Goal: Task Accomplishment & Management: Use online tool/utility

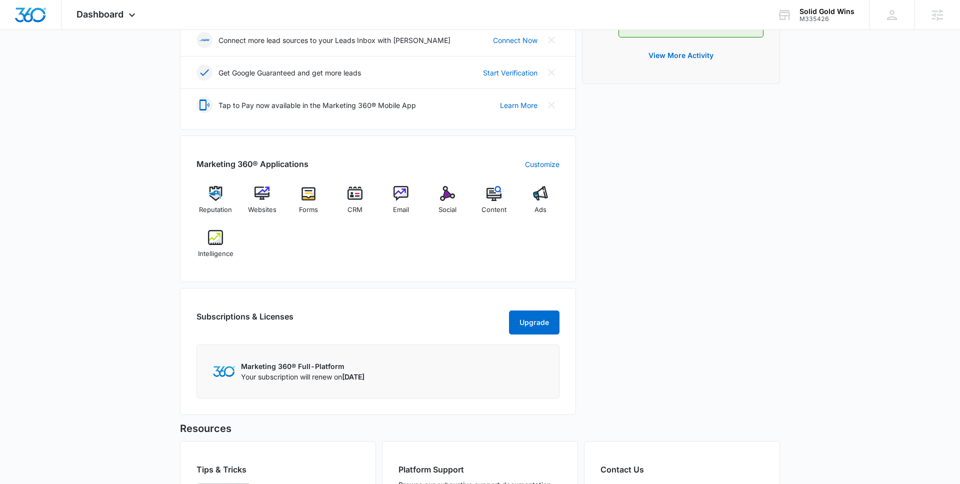
scroll to position [260, 0]
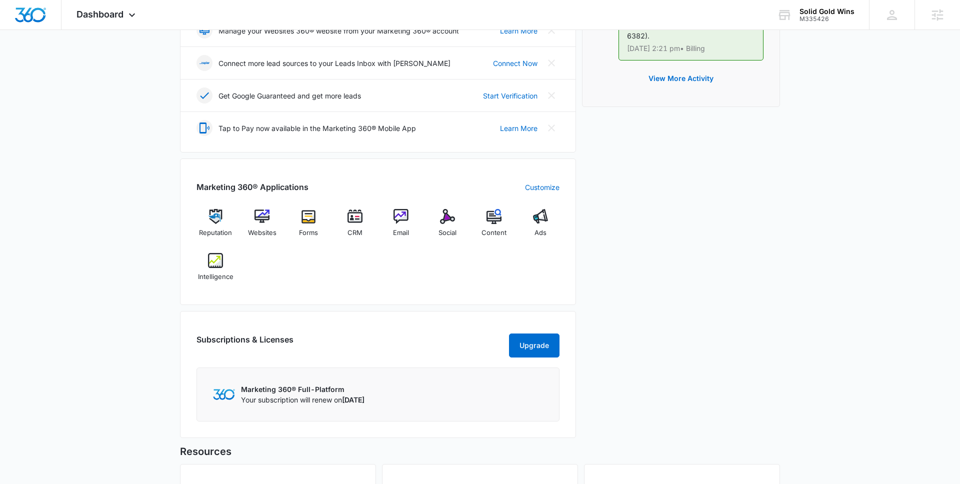
click at [452, 257] on div "Reputation Websites Forms CRM Email Social Content Ads Intelligence" at bounding box center [377, 248] width 363 height 79
click at [258, 227] on div "Websites" at bounding box center [262, 227] width 38 height 36
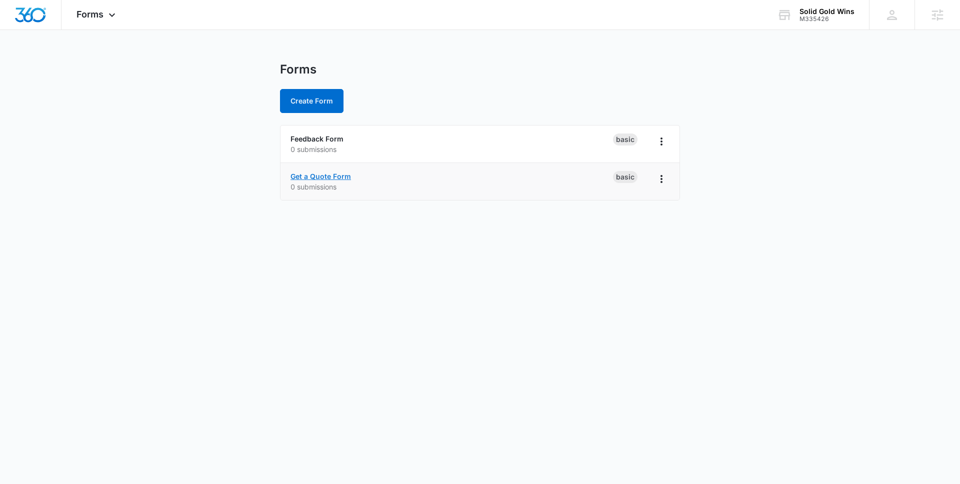
click at [320, 177] on link "Get a Quote Form" at bounding box center [320, 176] width 60 height 8
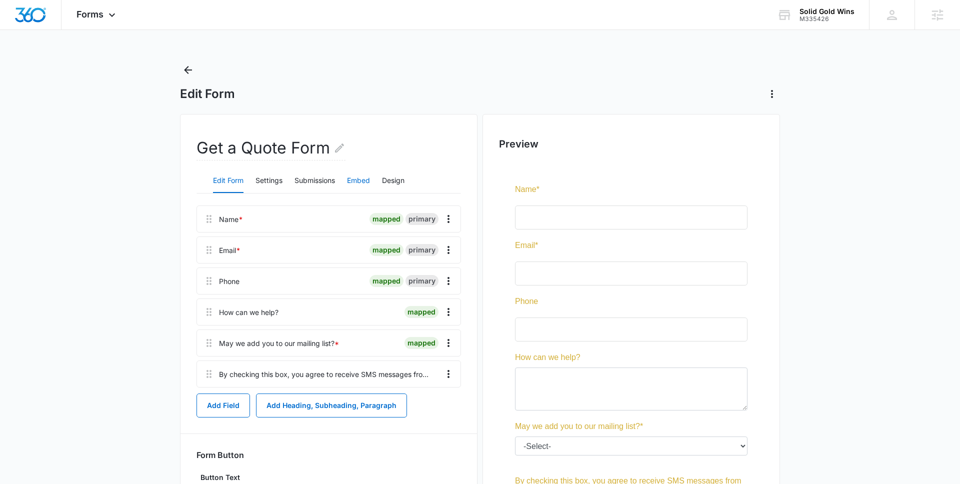
click at [365, 180] on button "Embed" at bounding box center [358, 181] width 23 height 24
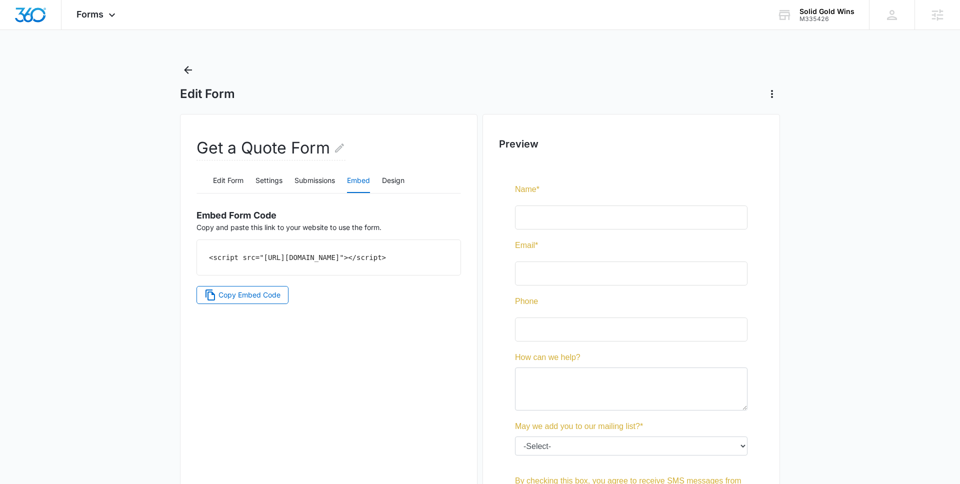
click at [335, 261] on code "<script src="https://forms.marketing360.com/load.js?id=6883ff208f6627f7cd02fe12…" at bounding box center [297, 257] width 177 height 8
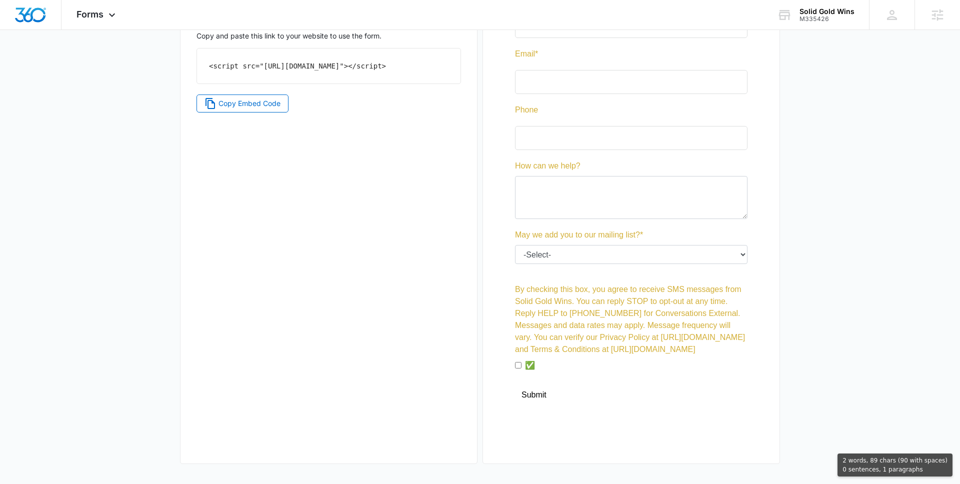
drag, startPoint x: 353, startPoint y: 75, endPoint x: 181, endPoint y: 62, distance: 172.5
click at [181, 63] on div "Get a Quote Form Edit Form Settings Submissions Embed Design Embed Form Code Co…" at bounding box center [328, 193] width 297 height 541
copy code "<script src="https://forms.marketing360.com/load.js?id=6883ff208f6627f7cd02fe12…"
click at [386, 64] on code "<script src="https://forms.marketing360.com/load.js?id=6883ff208f6627f7cd02fe12…" at bounding box center [297, 66] width 177 height 8
click at [367, 69] on code "<script src="https://forms.marketing360.com/load.js?id=6883ff208f6627f7cd02fe12…" at bounding box center [297, 66] width 177 height 8
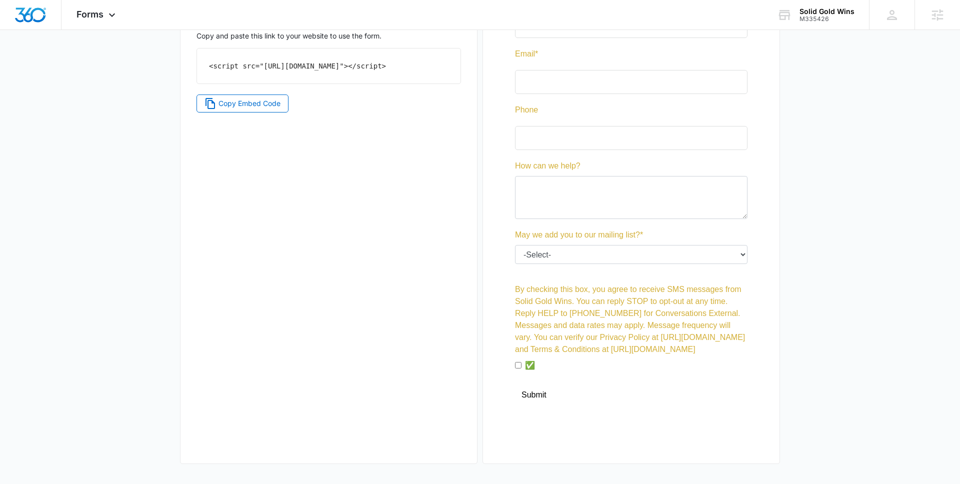
click at [363, 70] on div "<script src="https://forms.marketing360.com/load.js?id=6883ff208f6627f7cd02fe12…" at bounding box center [328, 65] width 263 height 35
click at [219, 109] on span "Copy Embed Code" at bounding box center [249, 103] width 62 height 11
